Goal: Find specific page/section: Locate a particular part of the current website

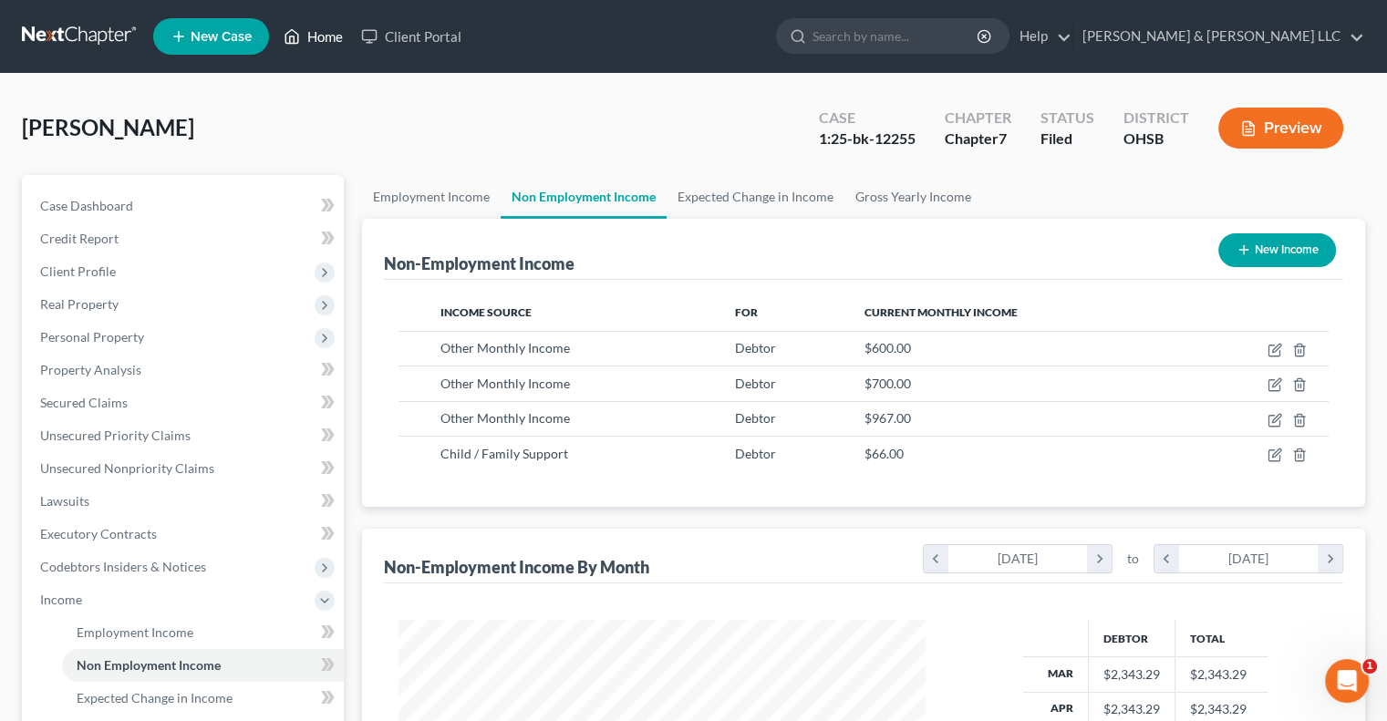
scroll to position [325, 563]
click at [311, 34] on link "Home" at bounding box center [314, 36] width 78 height 33
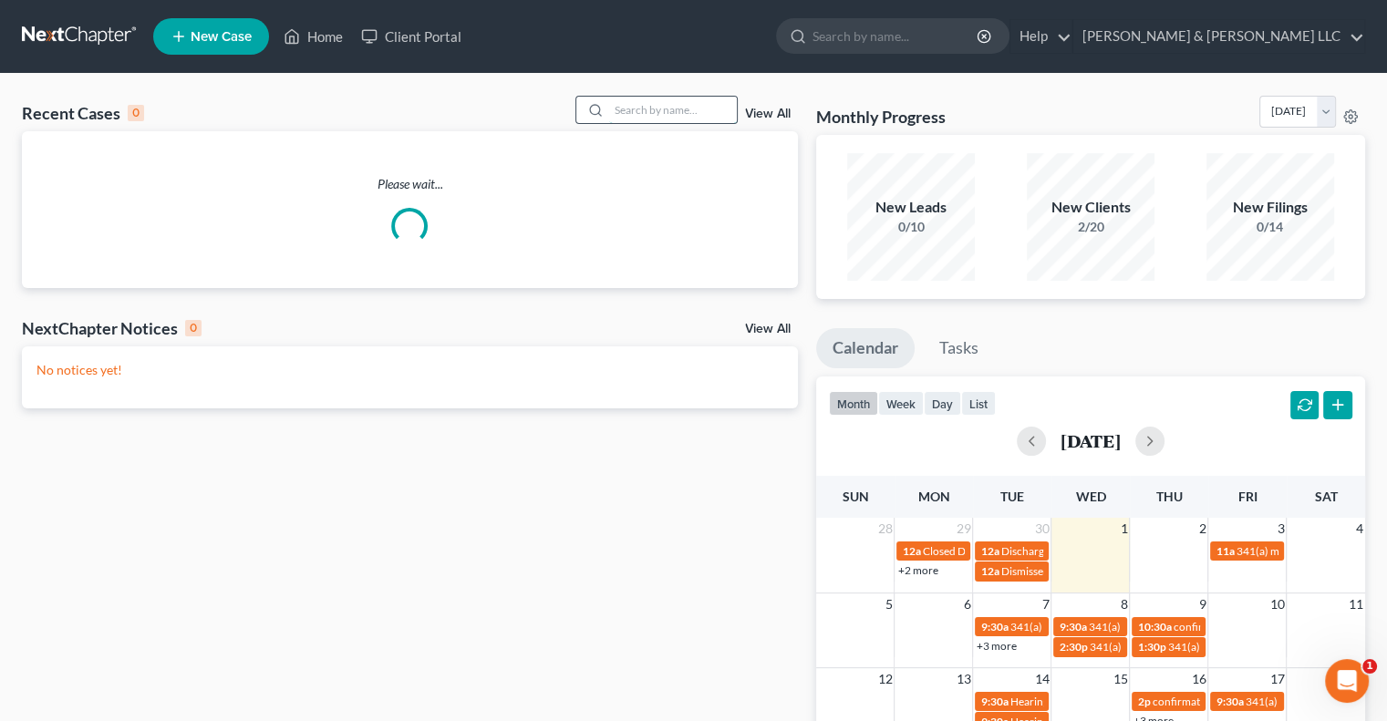
click at [644, 112] on input "search" at bounding box center [673, 110] width 128 height 26
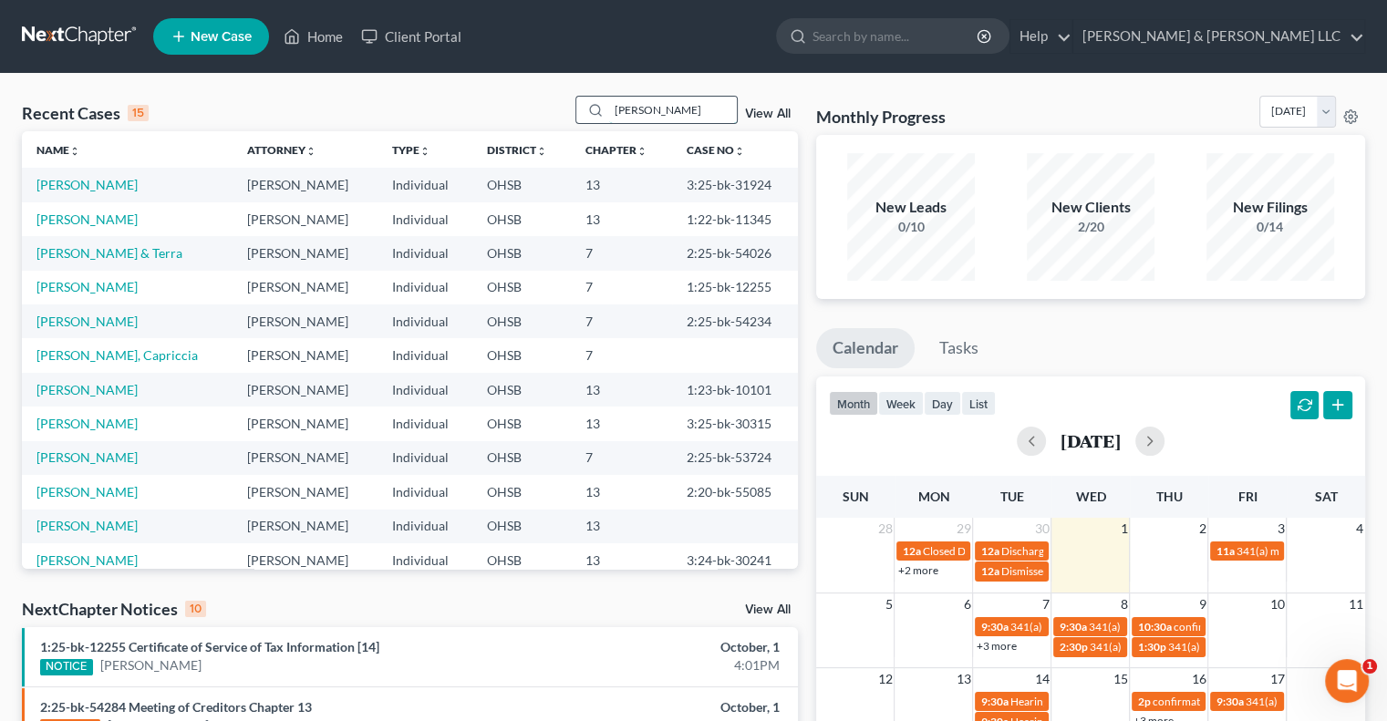
type input "[PERSON_NAME]"
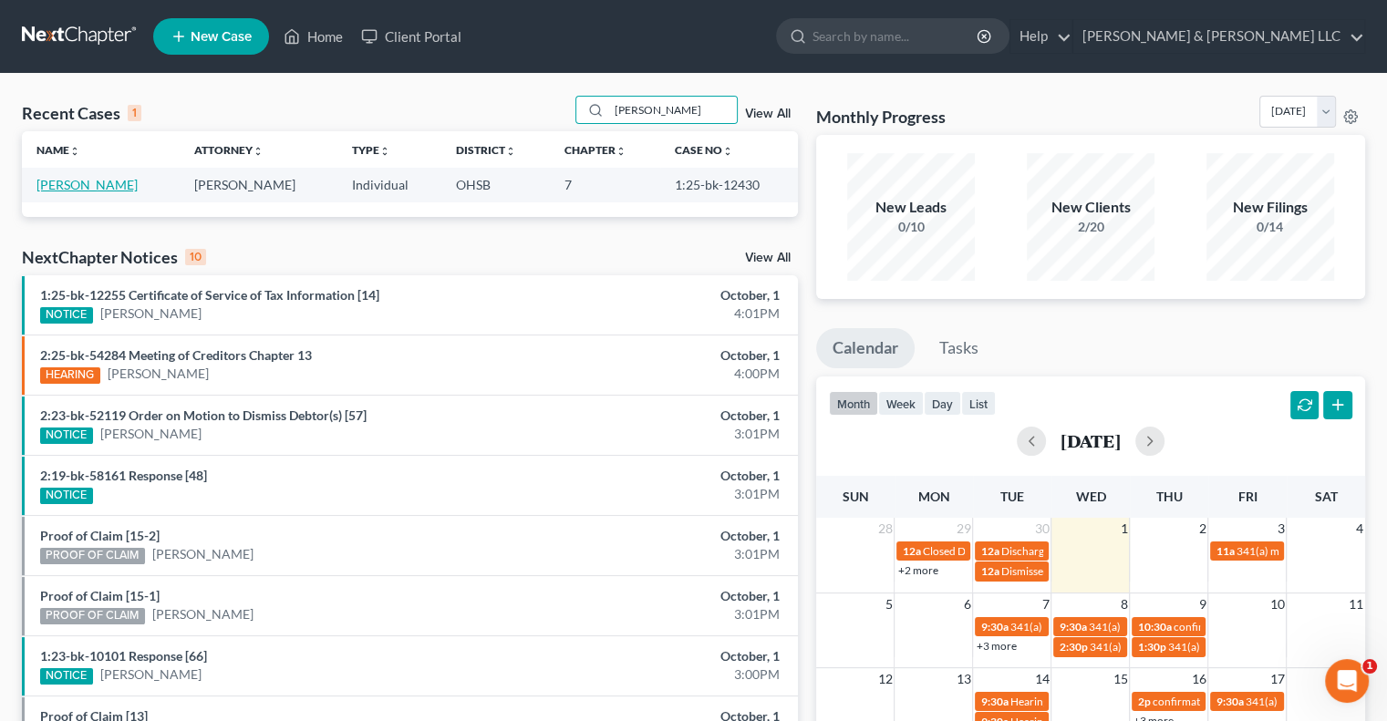
click at [70, 188] on link "[PERSON_NAME]" at bounding box center [86, 185] width 101 height 16
select select "0"
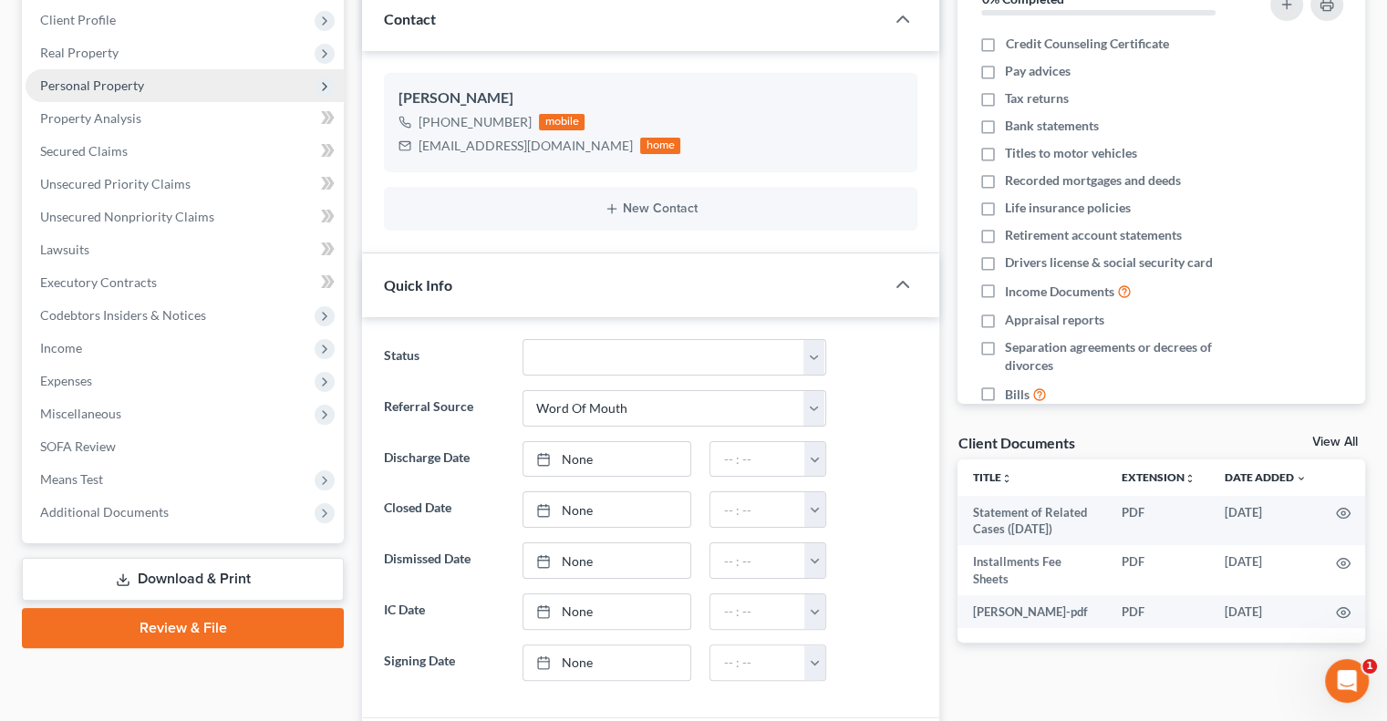
scroll to position [274, 0]
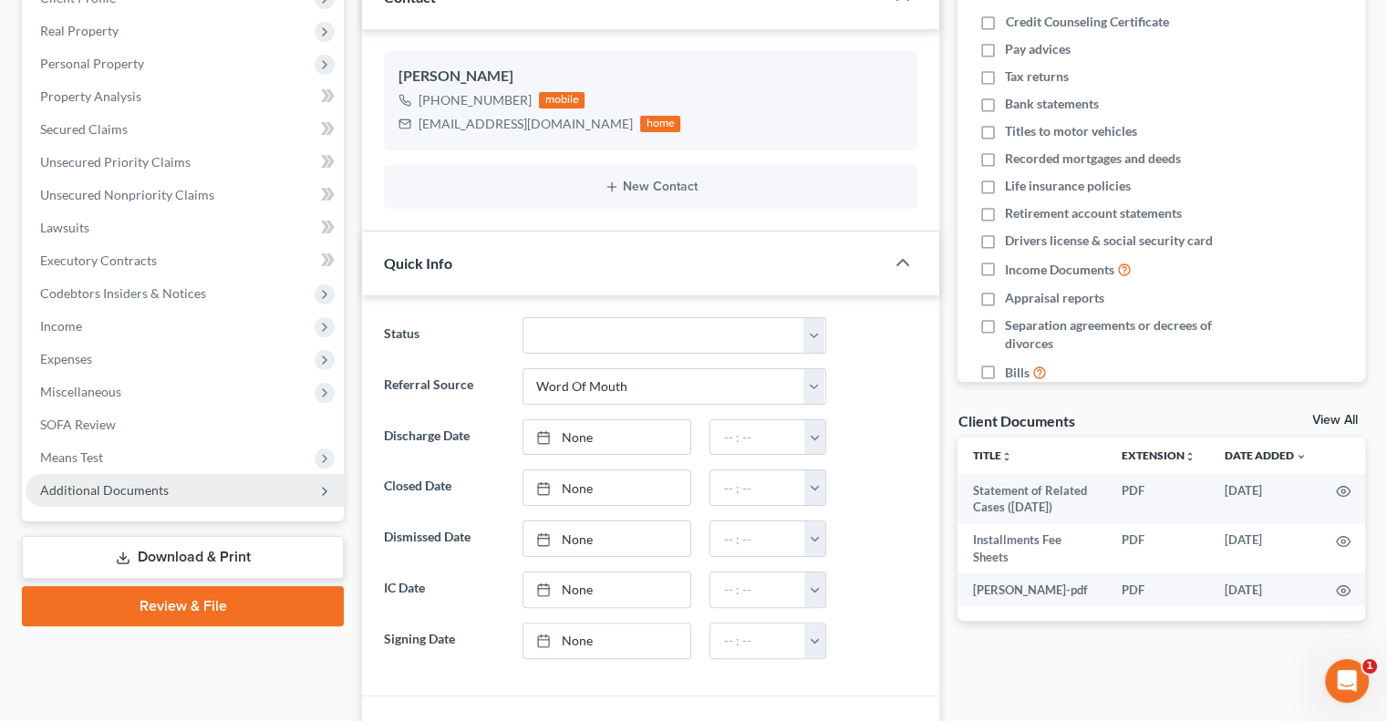
click at [122, 492] on span "Additional Documents" at bounding box center [104, 490] width 129 height 16
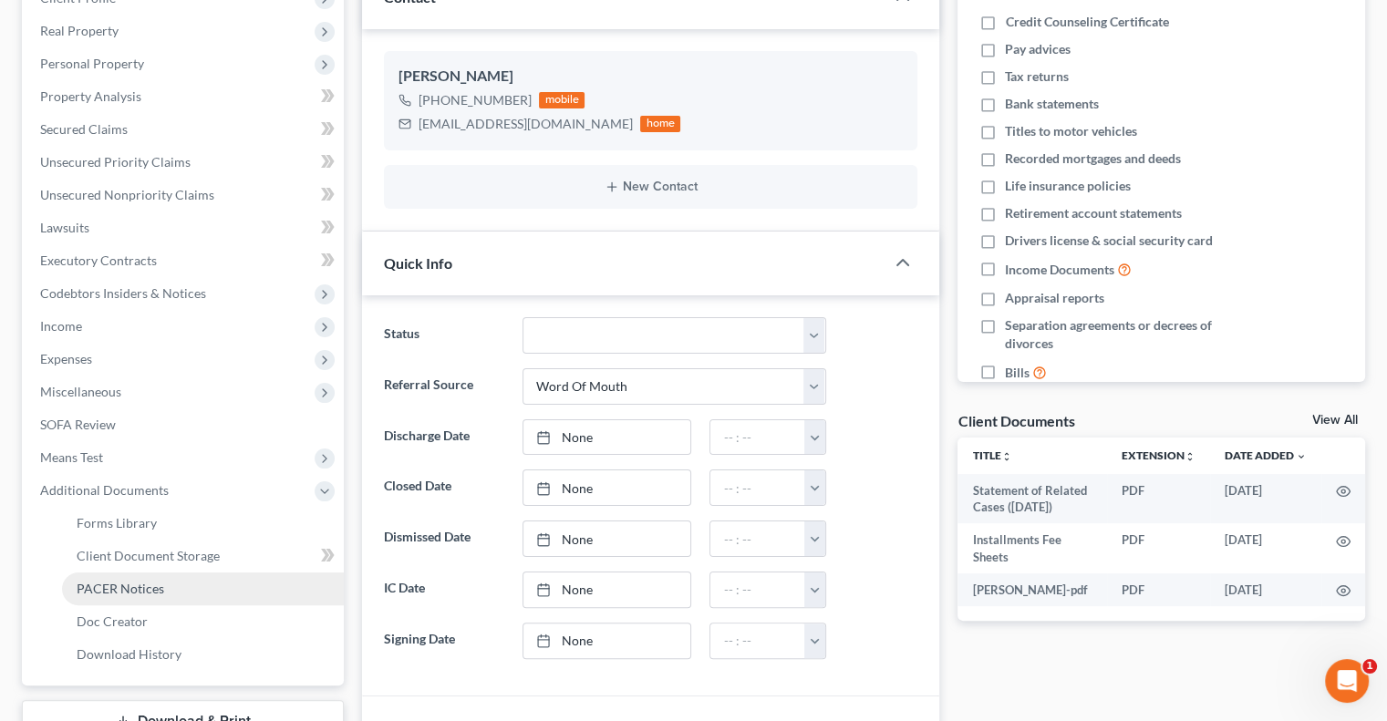
click at [131, 588] on span "PACER Notices" at bounding box center [121, 589] width 88 height 16
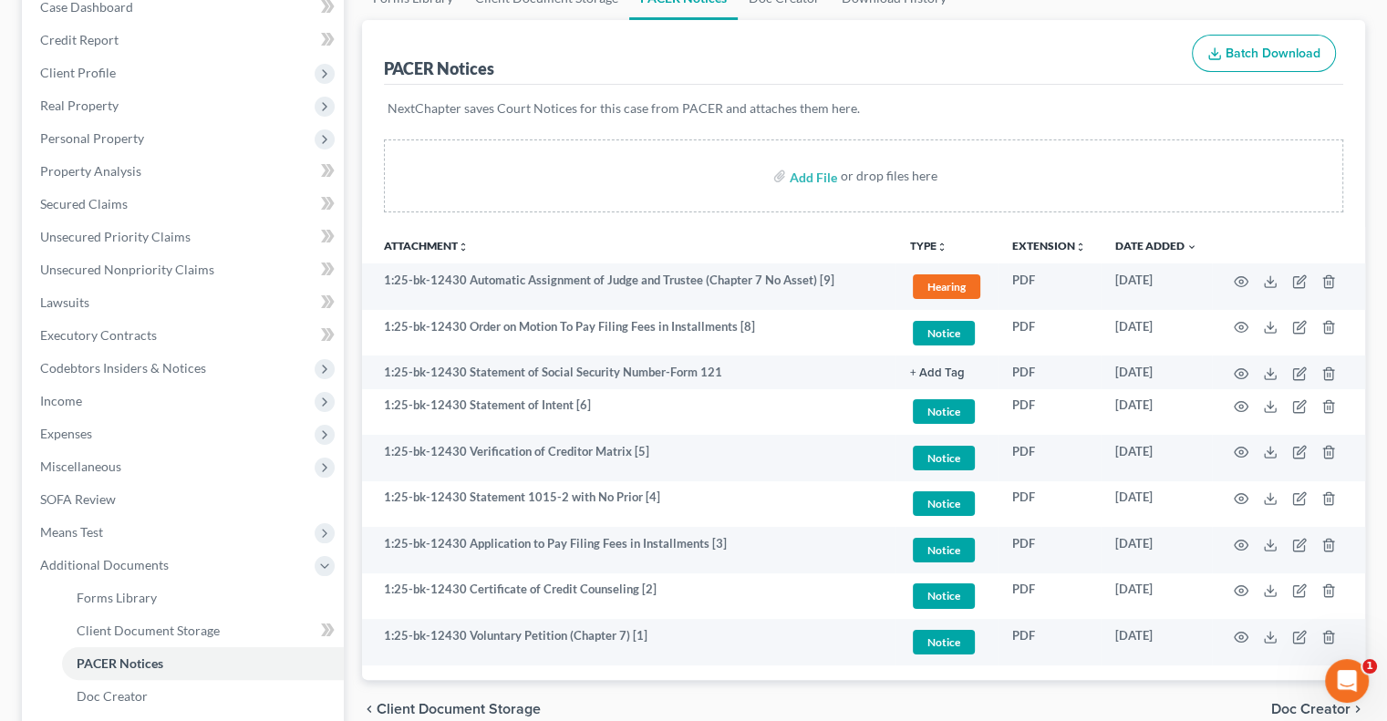
scroll to position [274, 0]
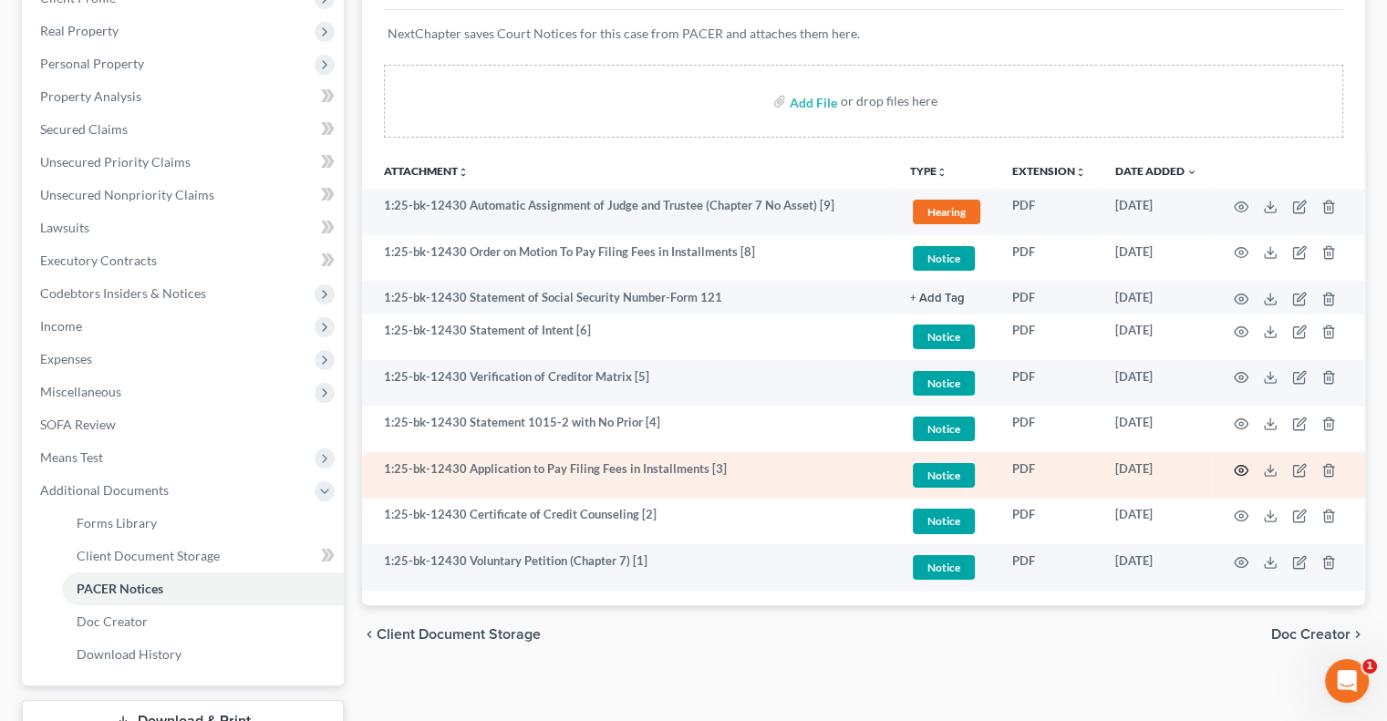
click at [1243, 477] on icon "button" at bounding box center [1241, 470] width 15 height 15
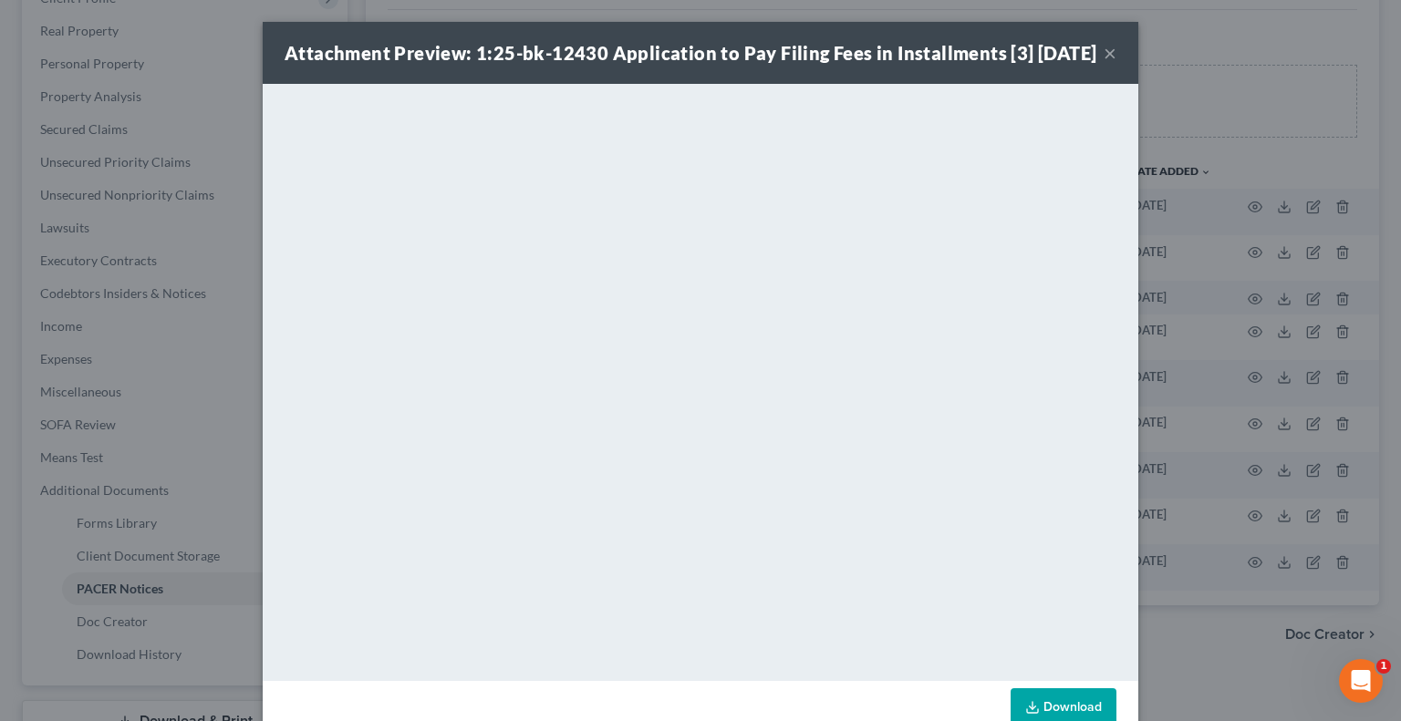
click at [1104, 64] on button "×" at bounding box center [1110, 53] width 13 height 22
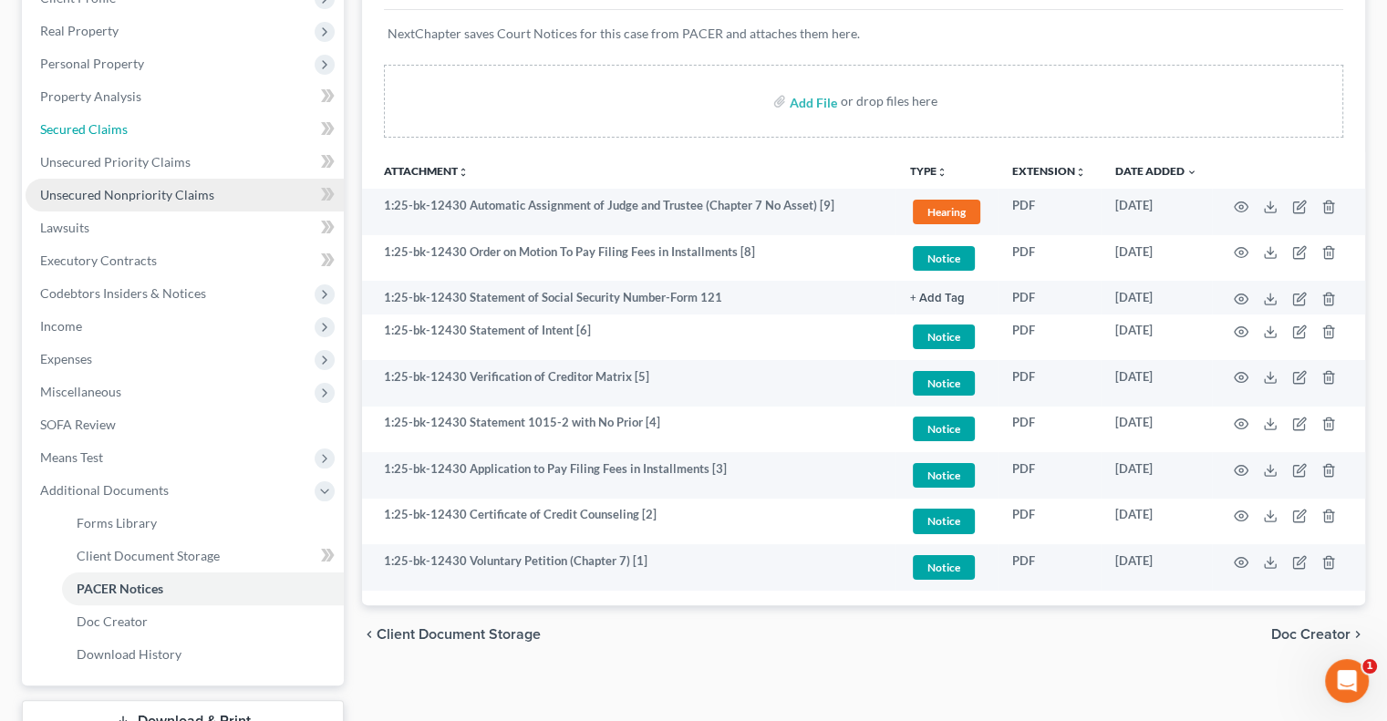
drag, startPoint x: 128, startPoint y: 128, endPoint x: 252, endPoint y: 187, distance: 137.5
click at [128, 128] on link "Secured Claims" at bounding box center [185, 129] width 318 height 33
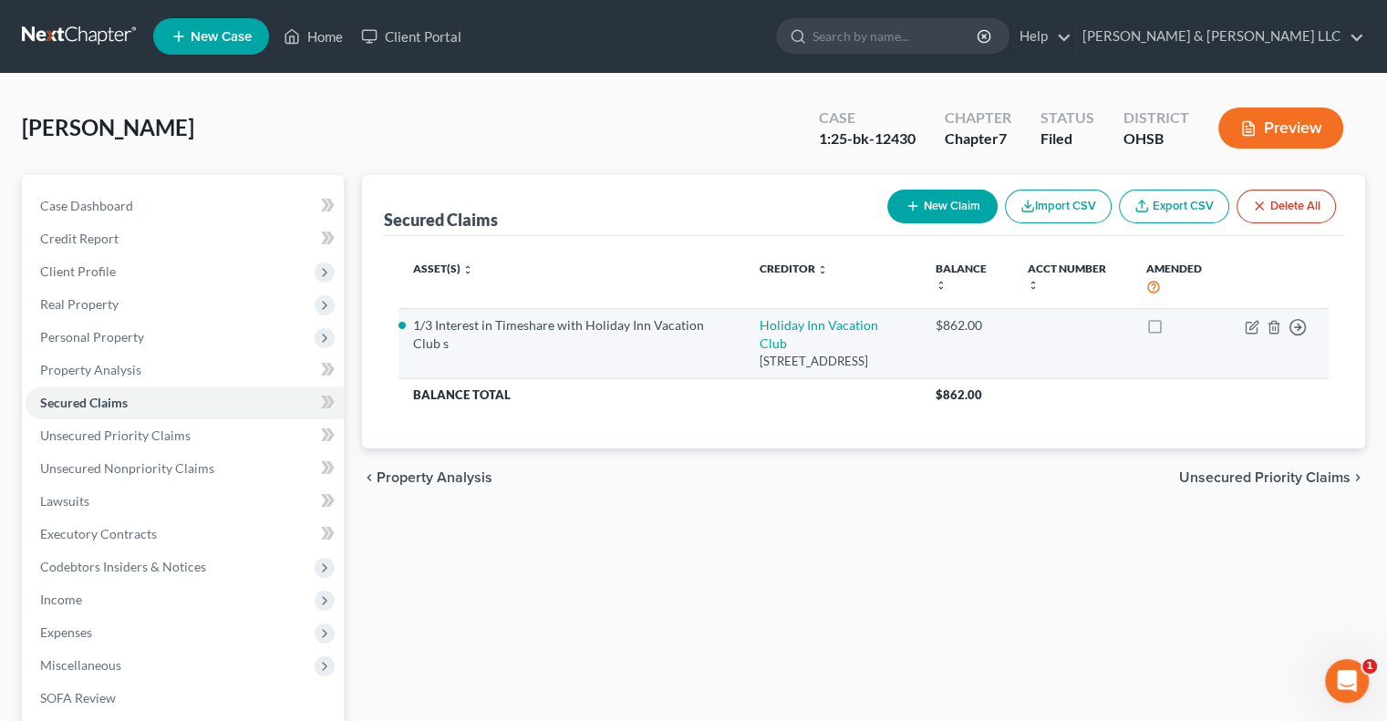
drag, startPoint x: 773, startPoint y: 358, endPoint x: 711, endPoint y: 326, distance: 70.2
click at [745, 326] on td "Holiday Inn Vacation [GEOGRAPHIC_DATA][STREET_ADDRESS]" at bounding box center [833, 343] width 176 height 70
copy td "Holiday Inn Vacation [GEOGRAPHIC_DATA][STREET_ADDRESS]"
